Goal: Use online tool/utility: Use online tool/utility

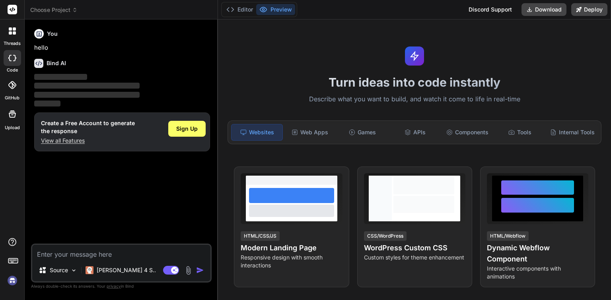
type textarea "x"
click at [97, 255] on textarea at bounding box center [121, 252] width 178 height 14
paste textarea "Loremipsu: Dolor si Ametcon adipis elitseddoei tem Incididu Utlabor Etdolor Mag…"
type textarea "Loremipsu: Dolor si Ametcon adipis elitseddoei tem Incididu Utlabor Etdolor Mag…"
type textarea "x"
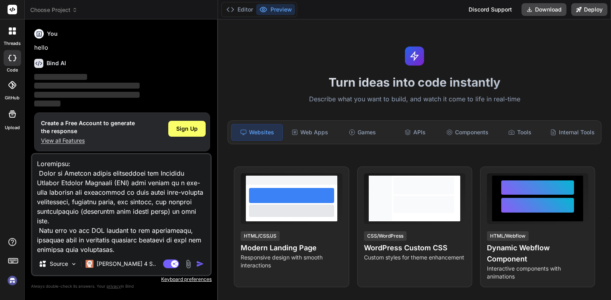
scroll to position [1137, 0]
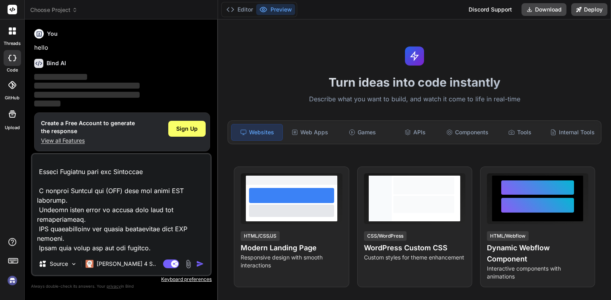
type textarea "Loremipsu: Dolor si Ametcon adipis elitseddoei tem Incididu Utlabor Etdolor Mag…"
click at [199, 263] on img "button" at bounding box center [200, 264] width 8 height 8
click at [160, 222] on textarea at bounding box center [121, 203] width 178 height 99
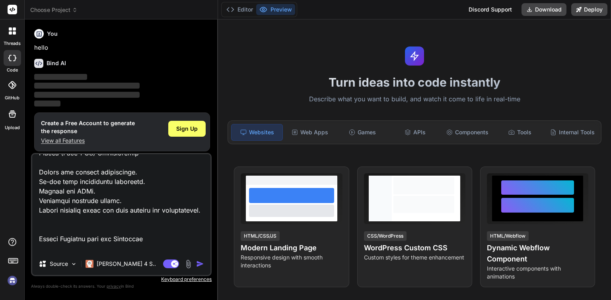
scroll to position [1138, 0]
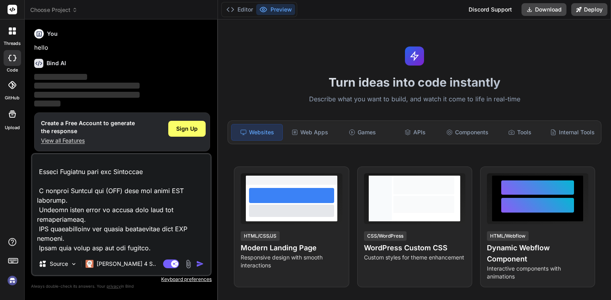
click at [129, 243] on textarea at bounding box center [121, 203] width 178 height 99
click at [64, 261] on p "Source" at bounding box center [59, 264] width 18 height 8
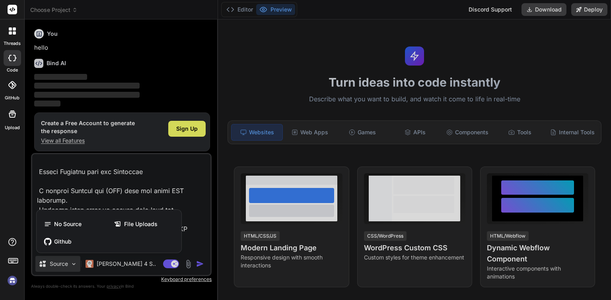
click at [64, 265] on div at bounding box center [305, 150] width 611 height 300
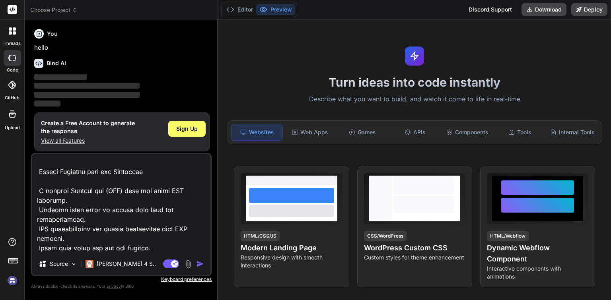
click at [201, 265] on img "button" at bounding box center [200, 264] width 8 height 8
click at [121, 263] on p "[PERSON_NAME] 4 S.." at bounding box center [126, 264] width 59 height 8
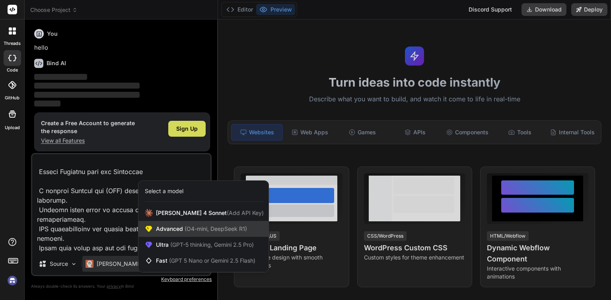
click at [212, 232] on span "(O4-mini, DeepSeek R1)" at bounding box center [215, 229] width 64 height 7
type textarea "x"
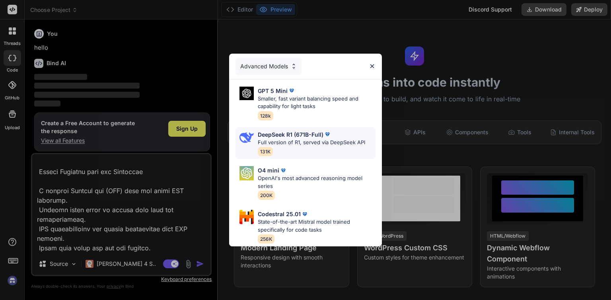
click at [287, 139] on p "Full version of R1, served via DeepSeek API" at bounding box center [311, 143] width 107 height 8
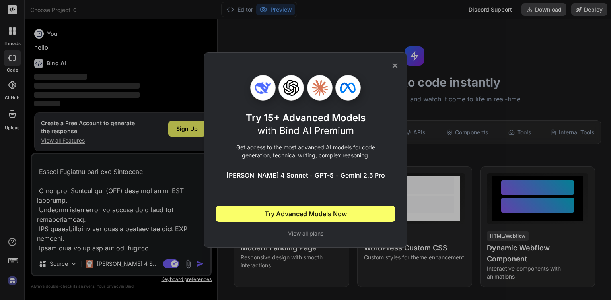
click at [398, 67] on icon at bounding box center [395, 65] width 9 height 9
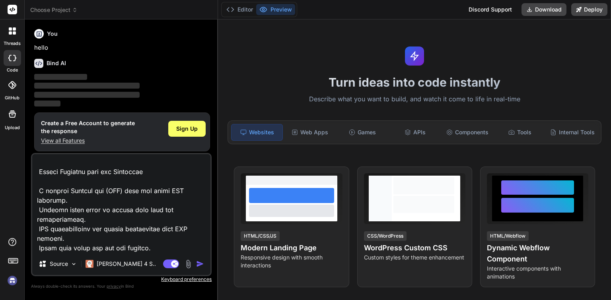
click at [198, 265] on img "button" at bounding box center [200, 264] width 8 height 8
